Goal: Information Seeking & Learning: Find specific fact

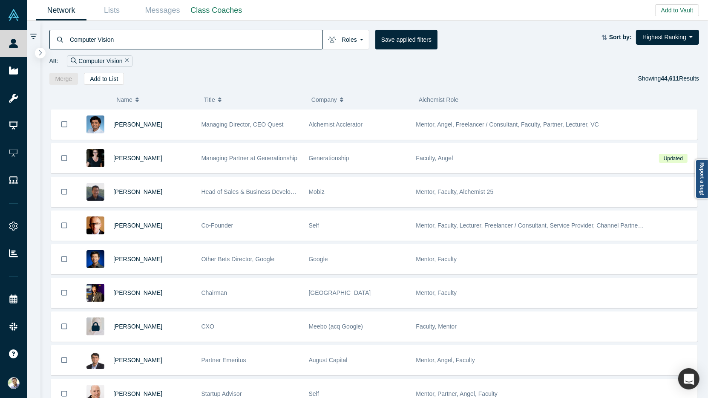
type input "Computer Vision"
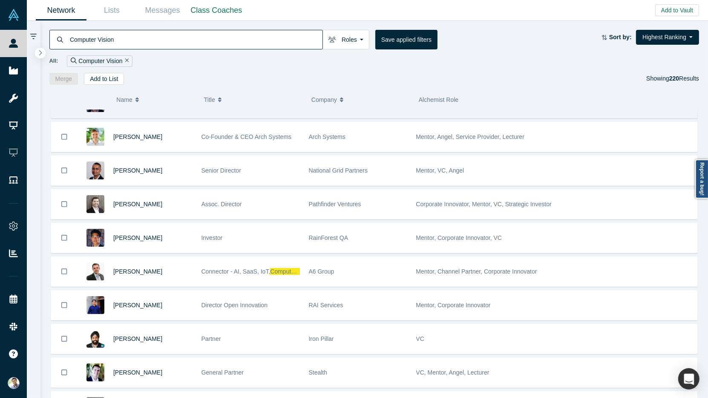
scroll to position [182, 0]
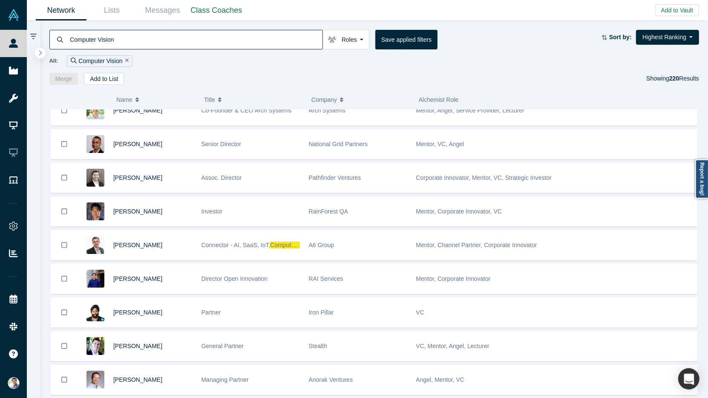
click at [90, 37] on input "Computer Vision" at bounding box center [195, 39] width 253 height 20
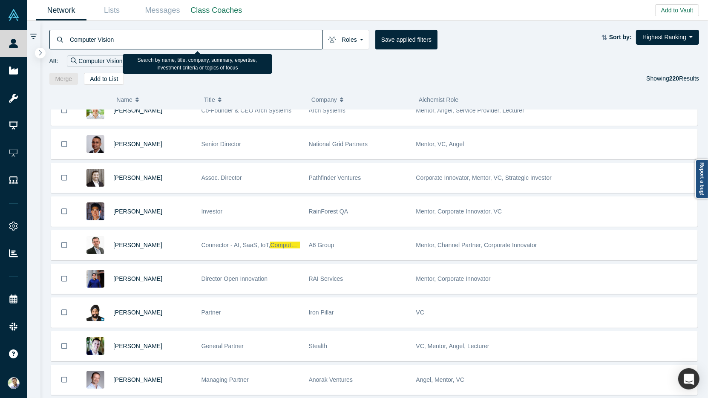
click at [90, 37] on input "Computer Vision" at bounding box center [195, 39] width 253 height 20
